Goal: Task Accomplishment & Management: Manage account settings

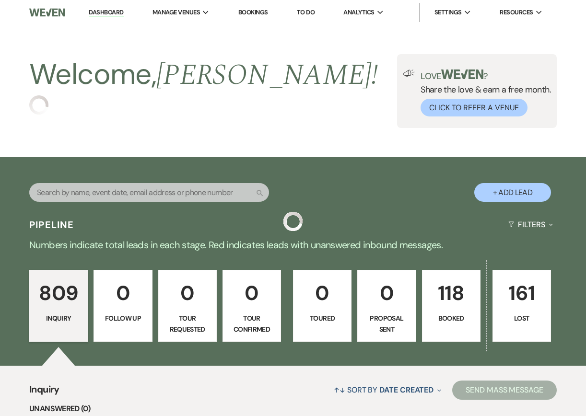
click at [443, 320] on p "Booked" at bounding box center [451, 318] width 46 height 11
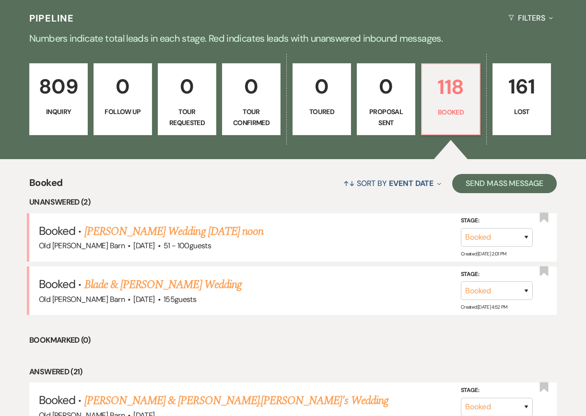
scroll to position [210, 0]
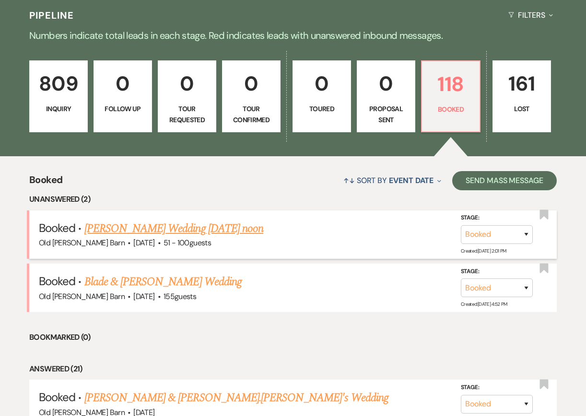
click at [222, 234] on link "[PERSON_NAME] Wedding [DATE] noon" at bounding box center [173, 228] width 179 height 17
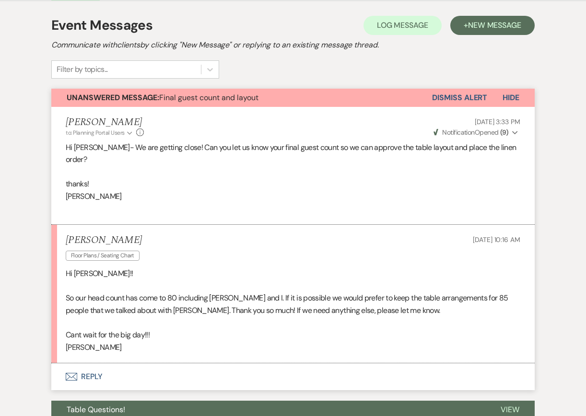
scroll to position [192, 0]
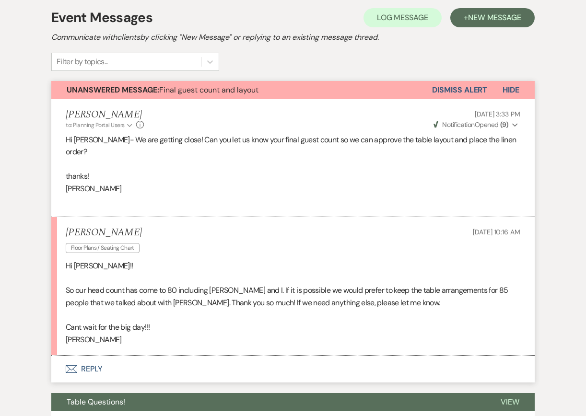
click at [467, 90] on button "Dismiss Alert" at bounding box center [459, 90] width 55 height 18
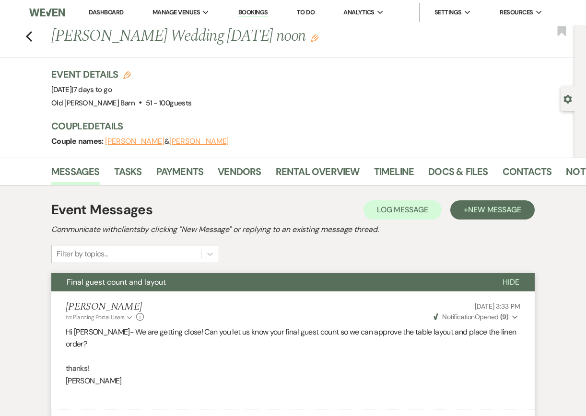
scroll to position [0, 0]
click at [448, 169] on link "Docs & Files" at bounding box center [457, 174] width 59 height 21
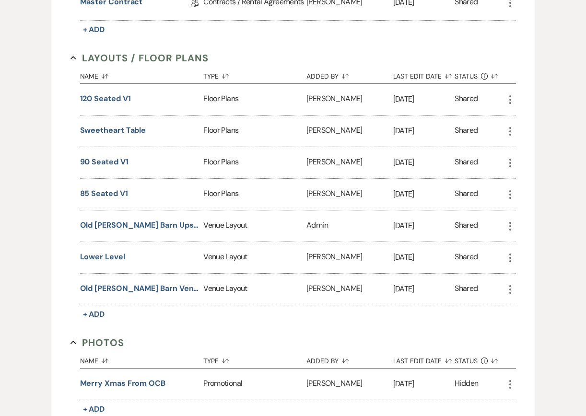
scroll to position [328, 0]
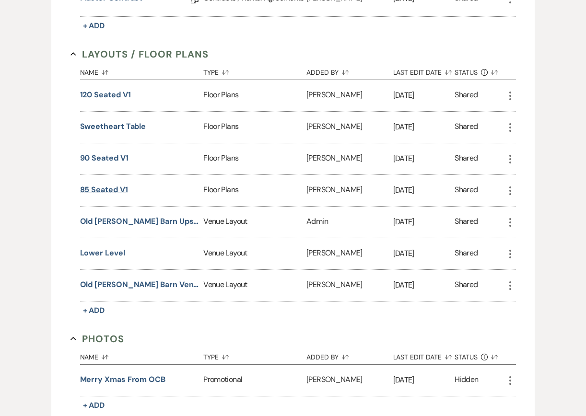
click at [115, 189] on button "85 seated V1" at bounding box center [104, 190] width 48 height 12
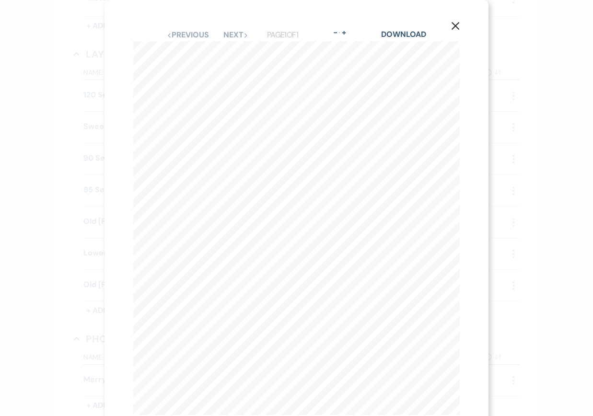
click at [452, 24] on icon "X" at bounding box center [455, 26] width 9 height 9
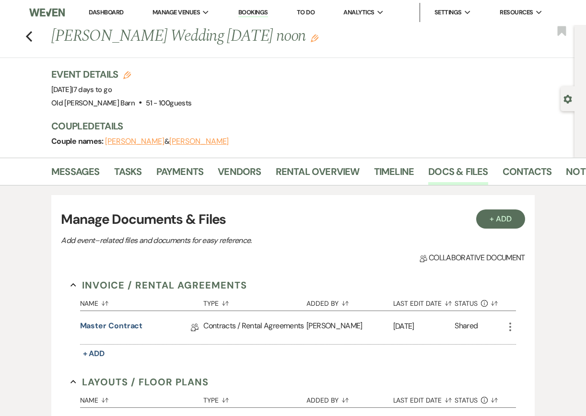
scroll to position [0, 0]
click at [454, 171] on link "Docs & Files" at bounding box center [457, 174] width 59 height 21
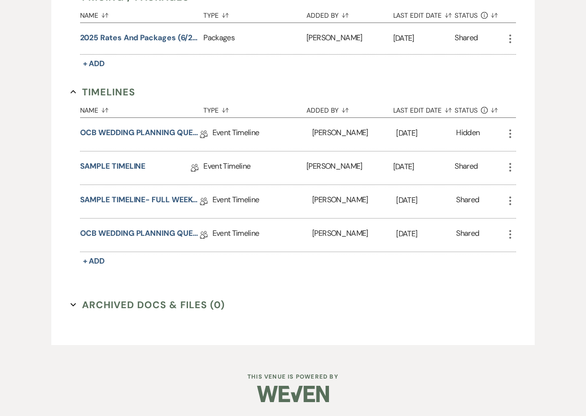
scroll to position [764, 0]
click at [133, 234] on link "OCB WEDDING PLANNING QUESTIONNAIRE" at bounding box center [140, 235] width 120 height 15
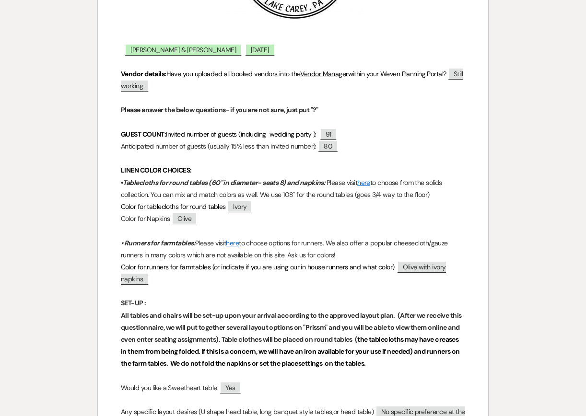
scroll to position [250, 0]
